Goal: Information Seeking & Learning: Learn about a topic

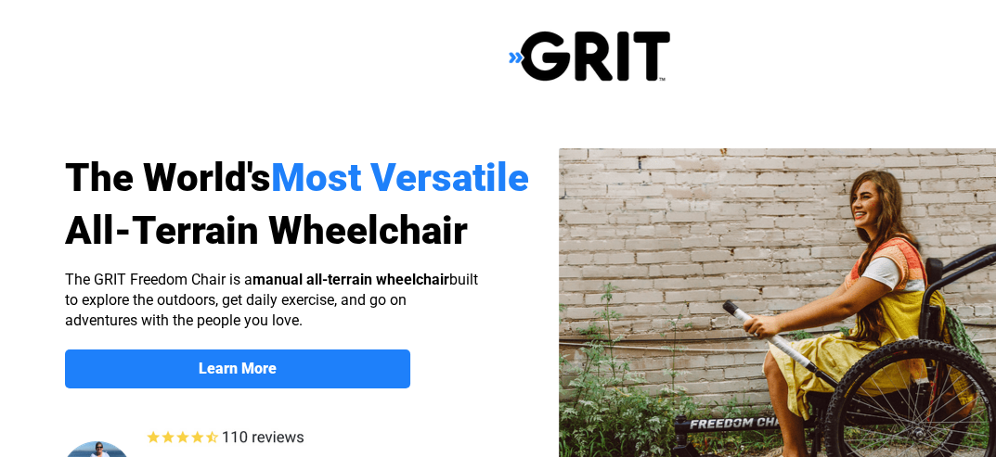
select select "US"
click at [768, 436] on img at bounding box center [834, 336] width 550 height 377
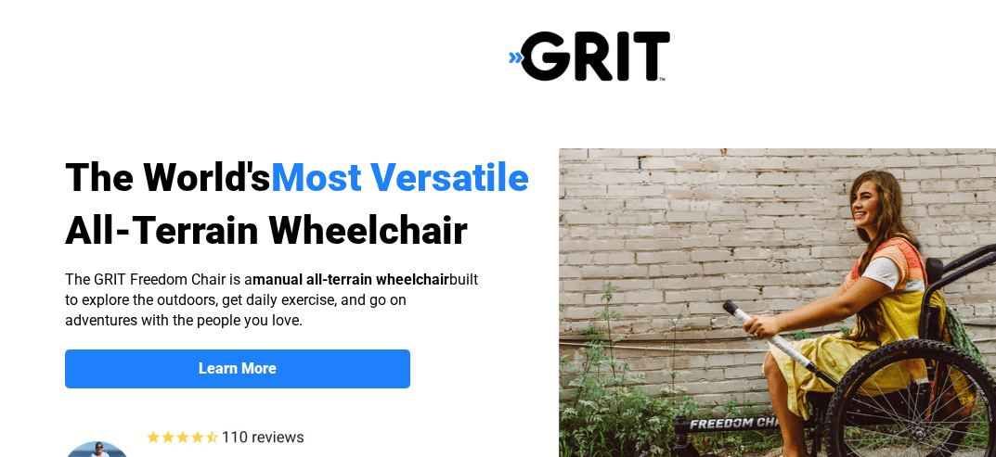
click at [768, 436] on img at bounding box center [834, 336] width 550 height 377
click at [768, 437] on img at bounding box center [834, 336] width 550 height 377
click at [767, 438] on img at bounding box center [834, 336] width 550 height 377
click at [767, 439] on img at bounding box center [834, 336] width 550 height 377
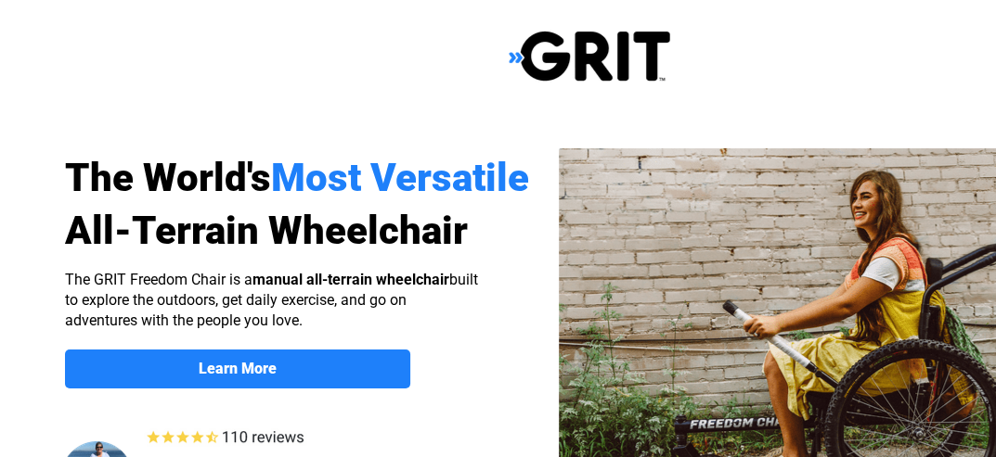
click at [767, 439] on img at bounding box center [834, 336] width 550 height 377
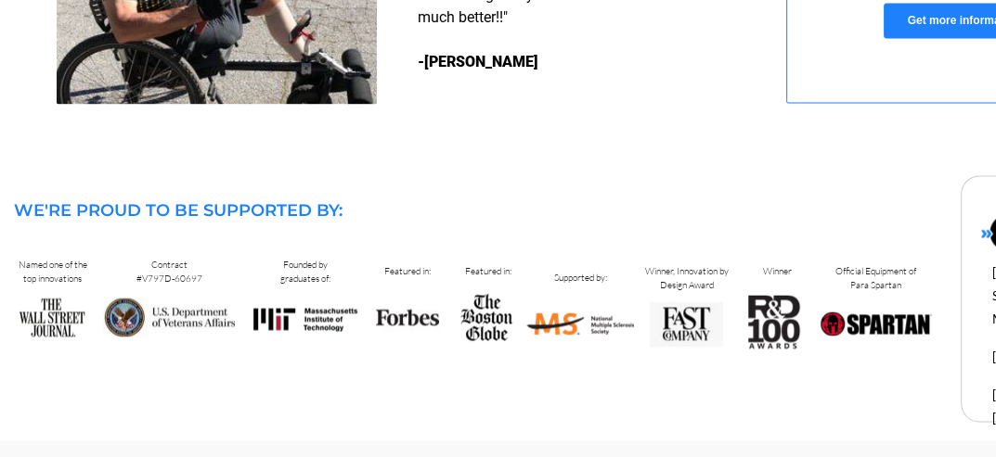
scroll to position [1980, 0]
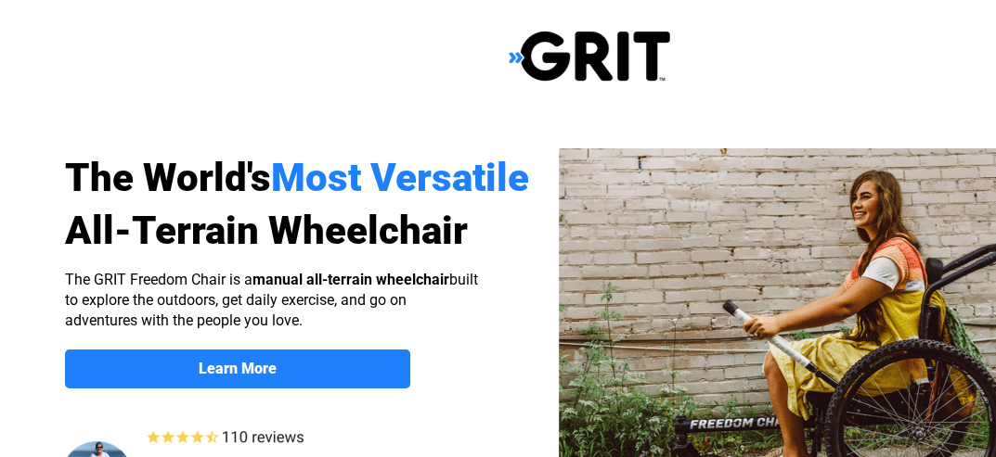
select select "US"
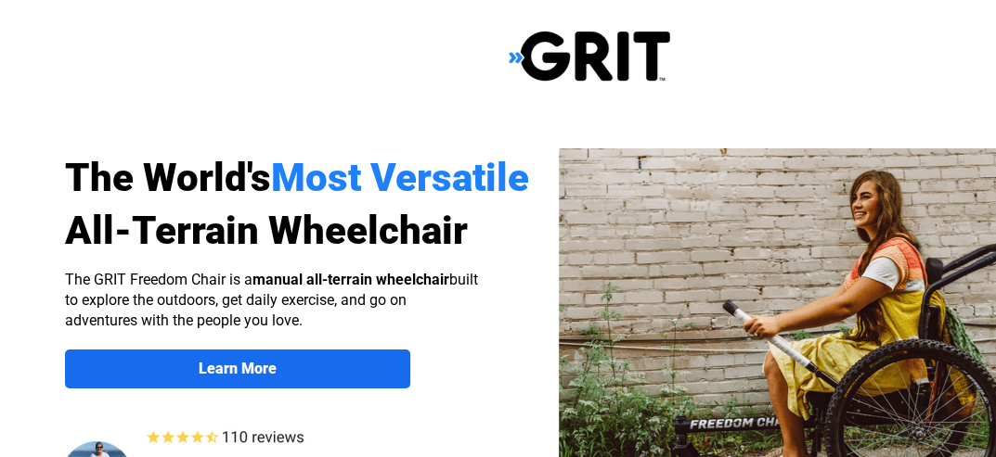
click at [378, 374] on span "Learn More" at bounding box center [237, 369] width 345 height 18
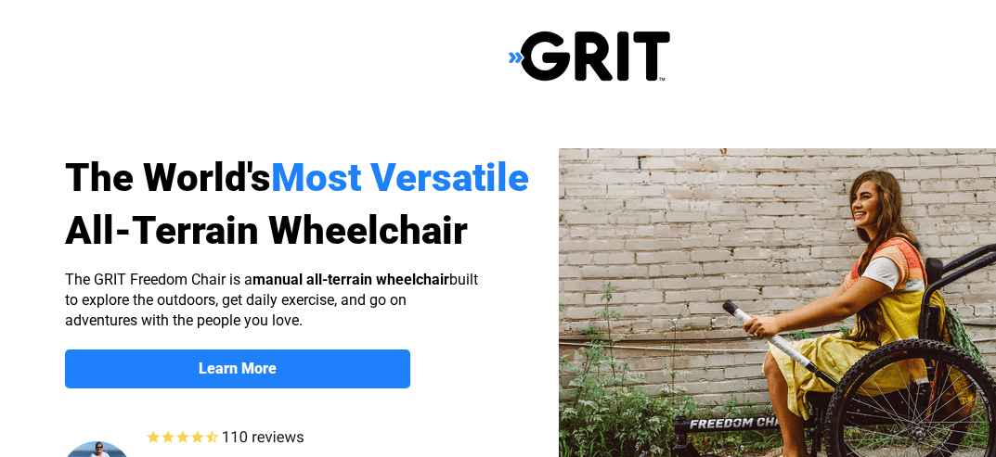
scroll to position [1439, 145]
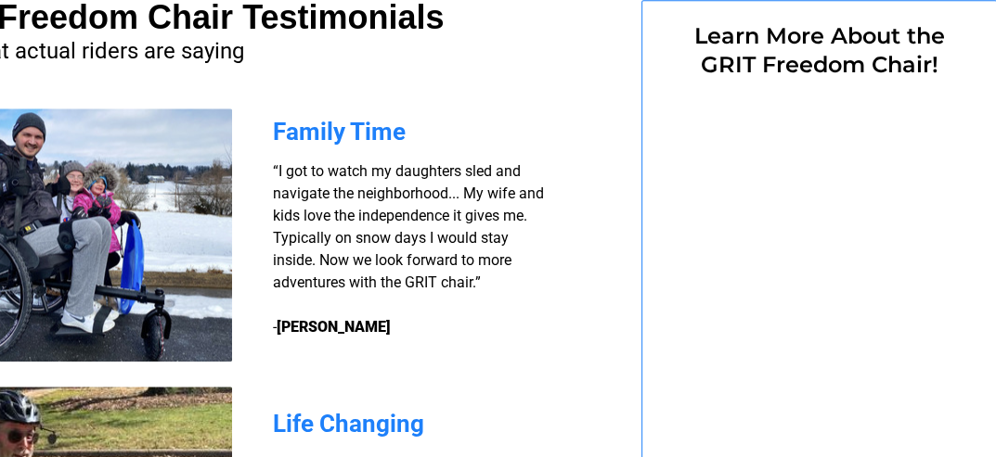
select select "US"
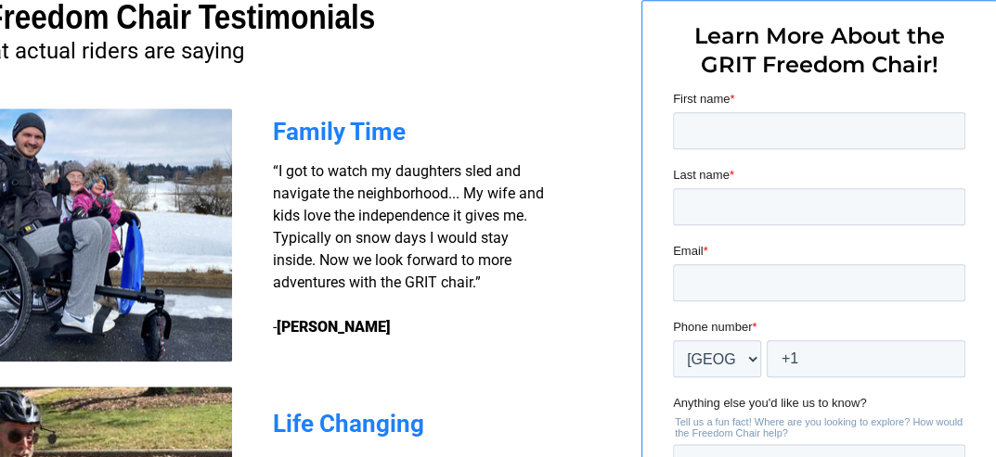
scroll to position [0, 0]
